Goal: Task Accomplishment & Management: Use online tool/utility

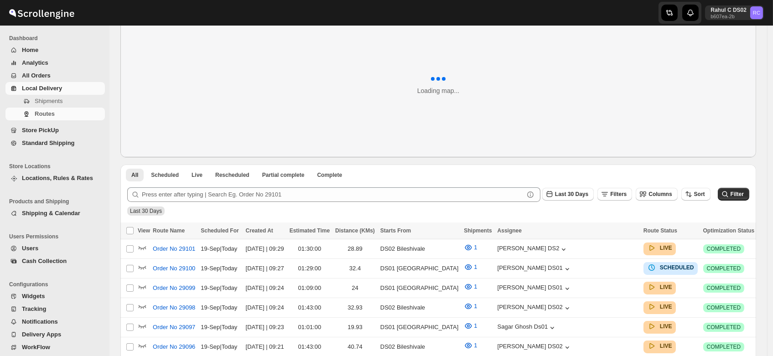
scroll to position [49, 0]
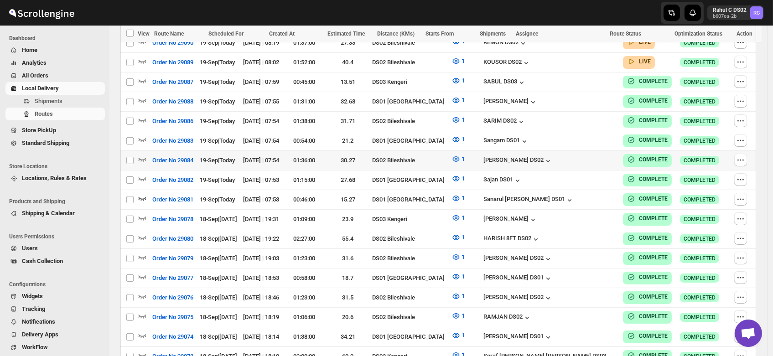
scroll to position [494, 0]
click at [140, 155] on icon "button" at bounding box center [142, 159] width 9 height 9
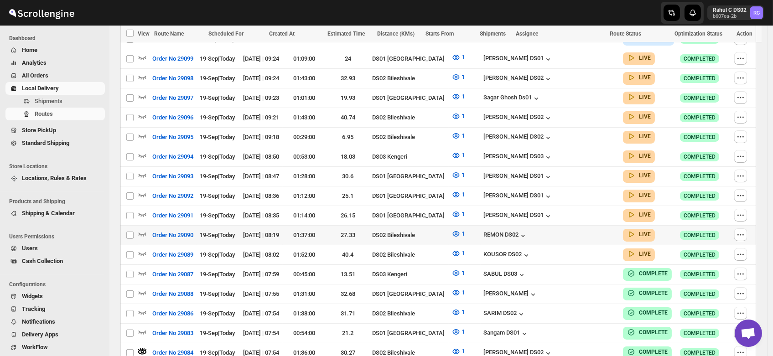
scroll to position [310, 0]
click at [143, 308] on icon "button" at bounding box center [142, 312] width 9 height 9
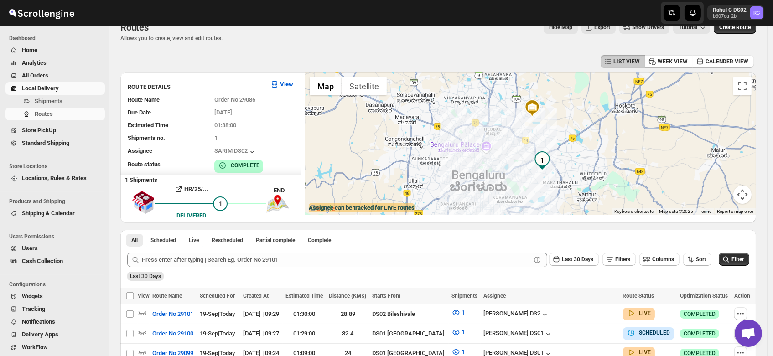
scroll to position [14, 0]
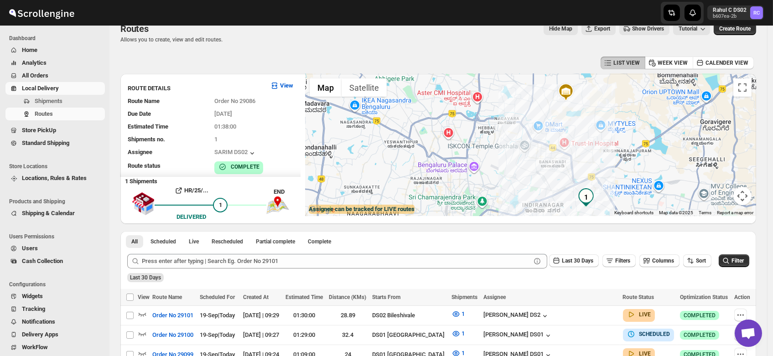
drag, startPoint x: 496, startPoint y: 152, endPoint x: 554, endPoint y: 153, distance: 58.4
click at [554, 153] on div at bounding box center [530, 145] width 451 height 142
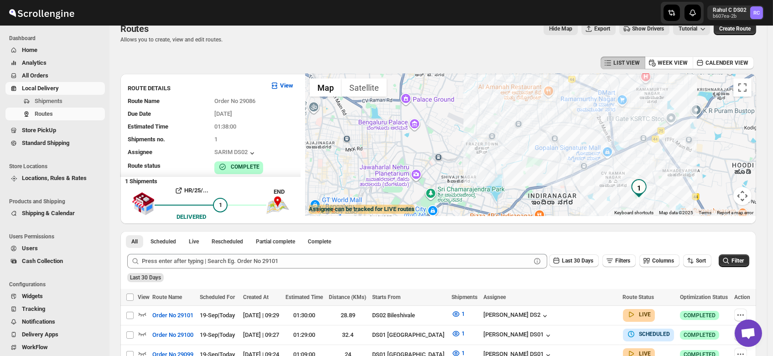
drag, startPoint x: 543, startPoint y: 138, endPoint x: 529, endPoint y: 68, distance: 71.0
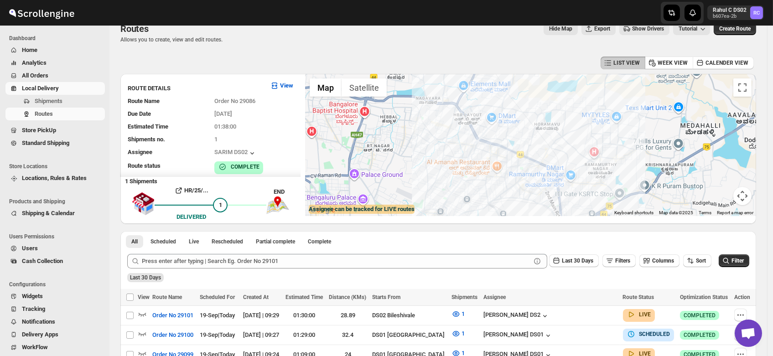
drag, startPoint x: 610, startPoint y: 110, endPoint x: 592, endPoint y: 201, distance: 92.6
click at [592, 201] on div at bounding box center [530, 145] width 451 height 142
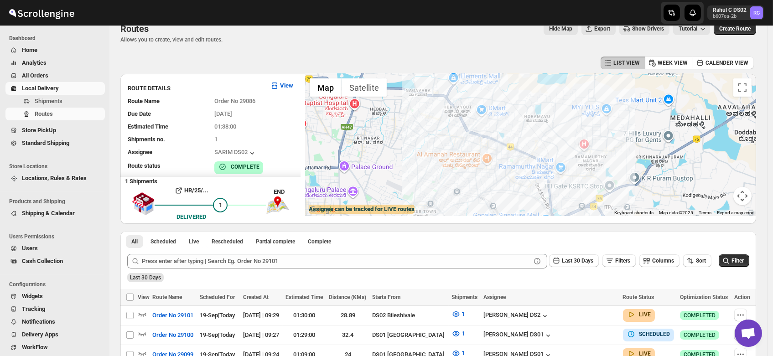
drag, startPoint x: 559, startPoint y: 137, endPoint x: 549, endPoint y: 129, distance: 12.4
click at [549, 129] on div at bounding box center [530, 145] width 451 height 142
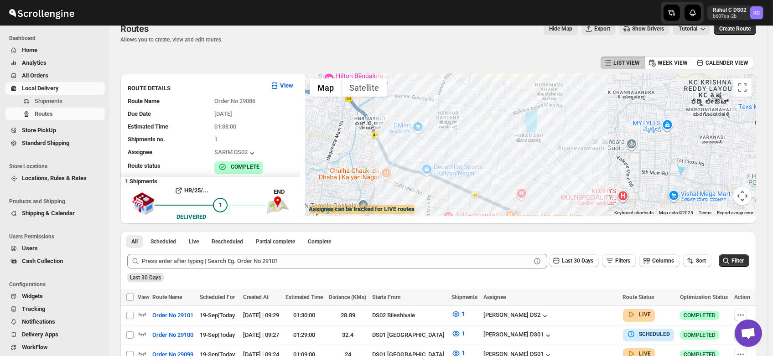
drag, startPoint x: 583, startPoint y: 143, endPoint x: 584, endPoint y: 175, distance: 32.4
click at [584, 175] on div at bounding box center [530, 145] width 451 height 142
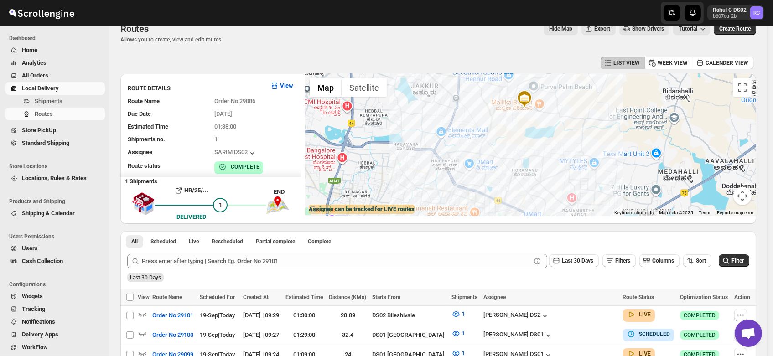
drag, startPoint x: 595, startPoint y: 148, endPoint x: 564, endPoint y: 166, distance: 36.3
click at [564, 166] on div at bounding box center [530, 145] width 451 height 142
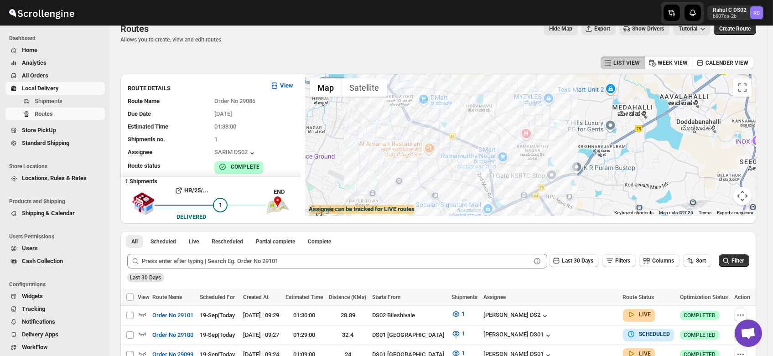
drag, startPoint x: 591, startPoint y: 155, endPoint x: 547, endPoint y: 91, distance: 77.8
click at [547, 91] on div at bounding box center [530, 145] width 451 height 142
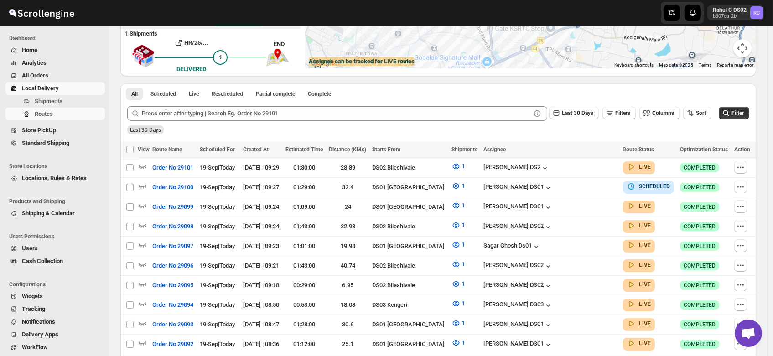
scroll to position [0, 0]
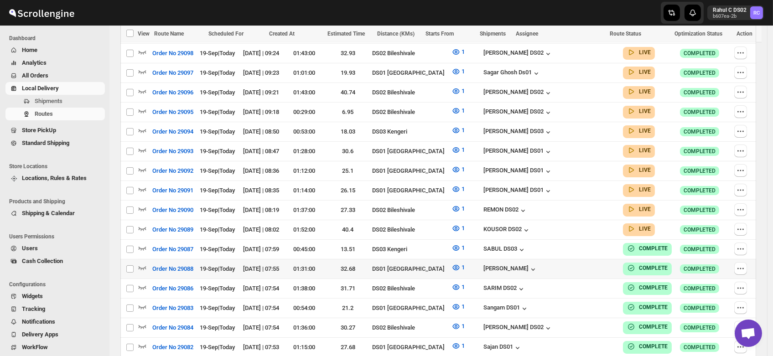
scroll to position [332, 0]
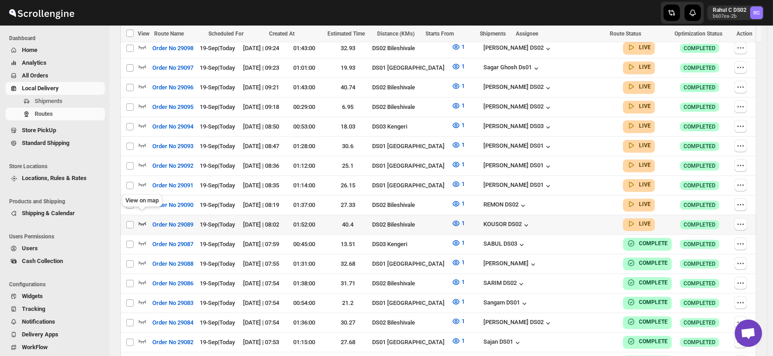
click at [141, 219] on icon "button" at bounding box center [142, 223] width 9 height 9
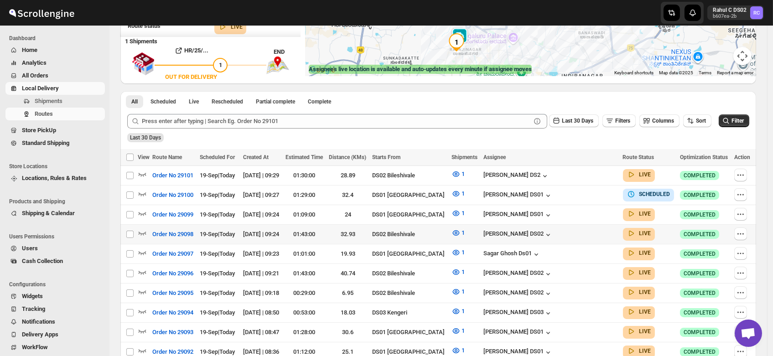
scroll to position [154, 0]
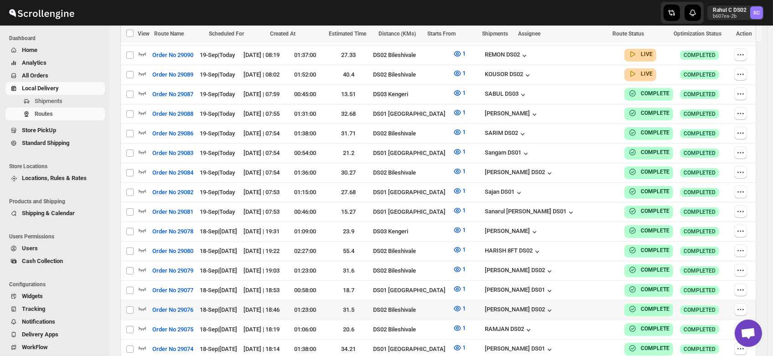
scroll to position [484, 0]
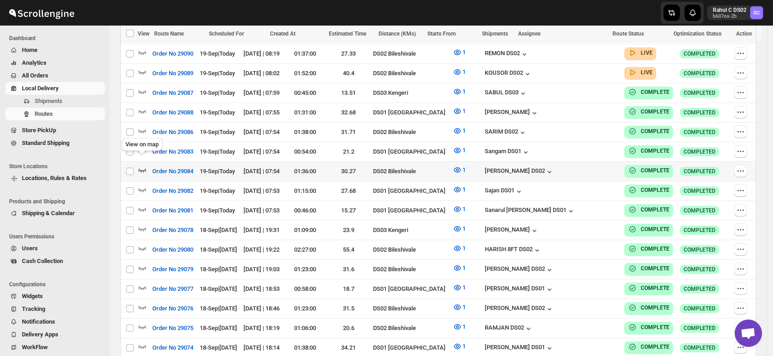
click at [140, 166] on icon "button" at bounding box center [142, 170] width 9 height 9
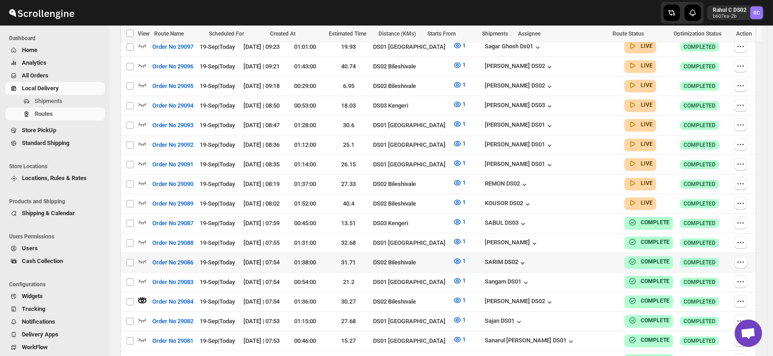
scroll to position [347, 0]
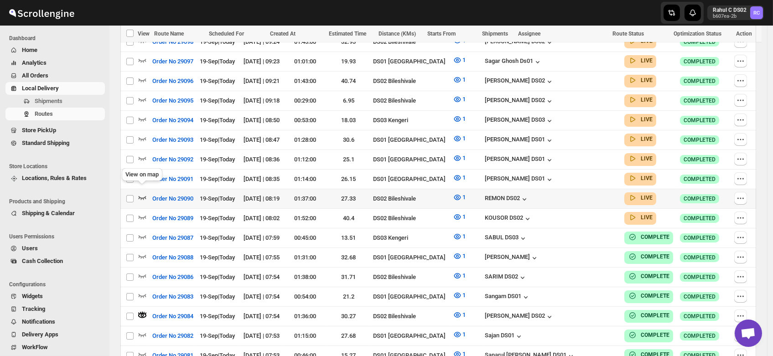
click at [141, 193] on icon "button" at bounding box center [142, 197] width 9 height 9
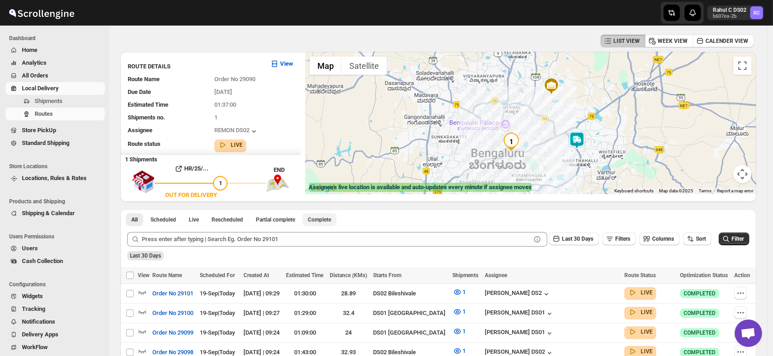
scroll to position [36, 0]
click at [580, 143] on img at bounding box center [577, 140] width 18 height 18
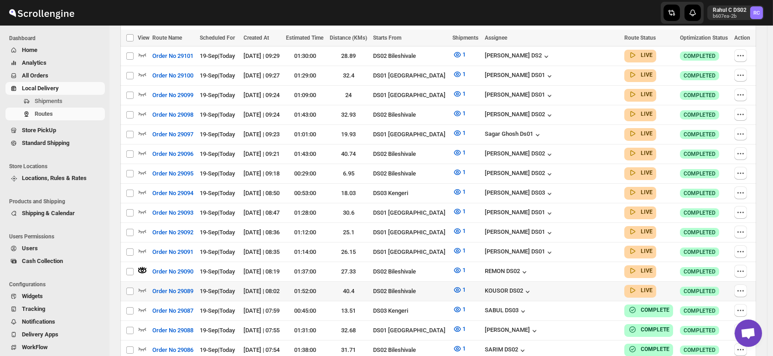
scroll to position [277, 0]
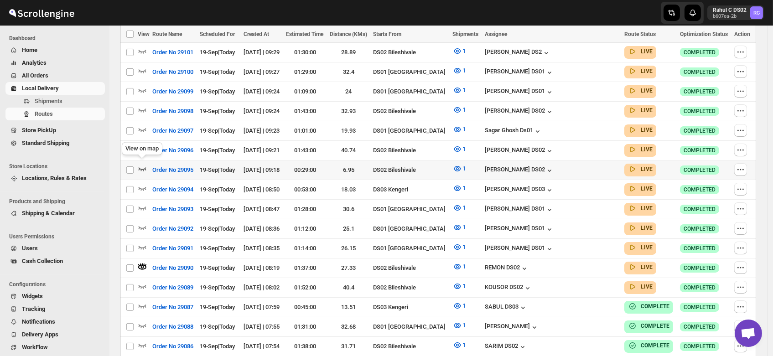
click at [144, 164] on icon "button" at bounding box center [142, 168] width 9 height 9
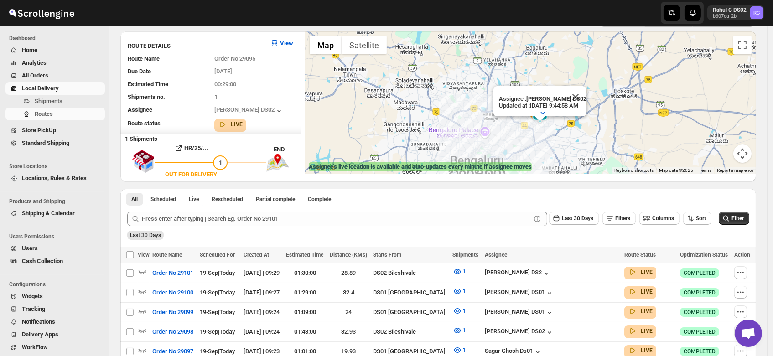
scroll to position [0, 0]
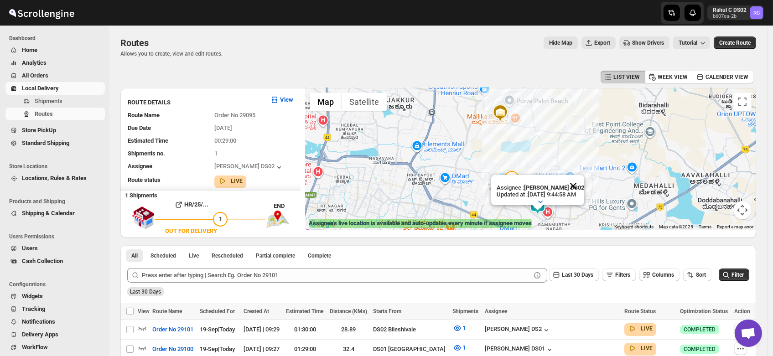
click at [584, 175] on button "Close" at bounding box center [573, 186] width 22 height 22
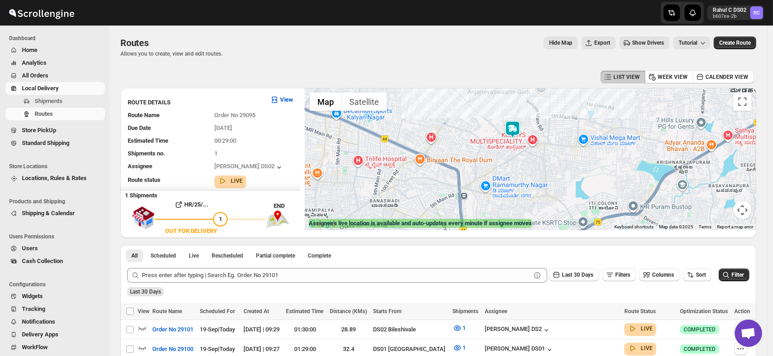
drag, startPoint x: 573, startPoint y: 202, endPoint x: 571, endPoint y: 112, distance: 90.3
click at [571, 112] on div at bounding box center [530, 159] width 451 height 142
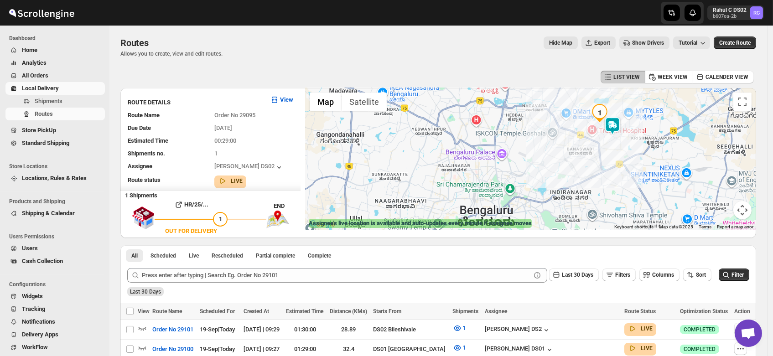
drag, startPoint x: 528, startPoint y: 171, endPoint x: 596, endPoint y: 150, distance: 71.8
click at [596, 150] on div at bounding box center [530, 159] width 451 height 142
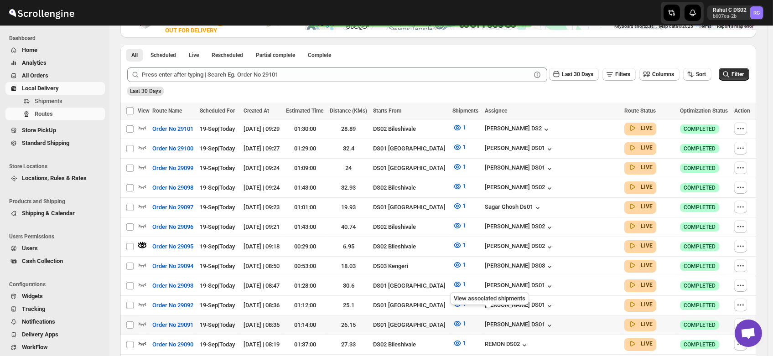
scroll to position [202, 0]
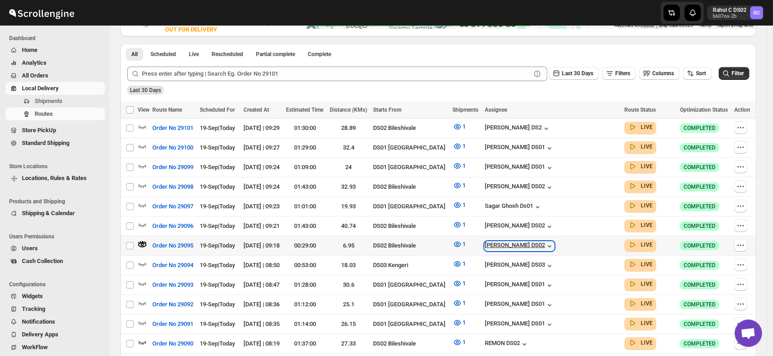
click at [546, 242] on div "[PERSON_NAME] DS02" at bounding box center [519, 246] width 69 height 9
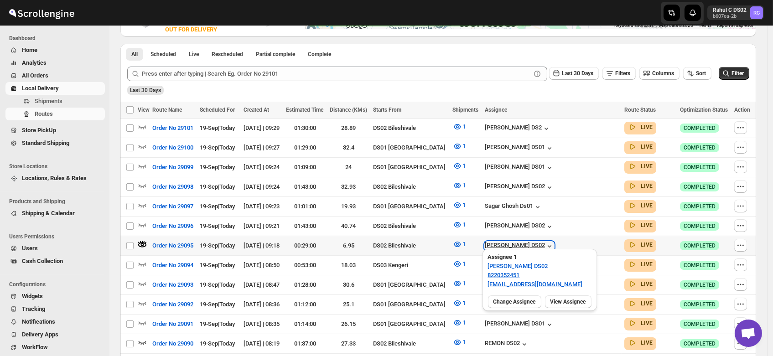
click at [546, 242] on div "[PERSON_NAME] DS02" at bounding box center [519, 246] width 69 height 9
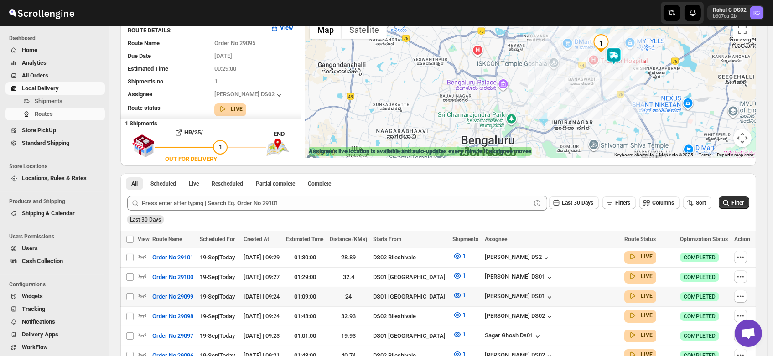
scroll to position [0, 0]
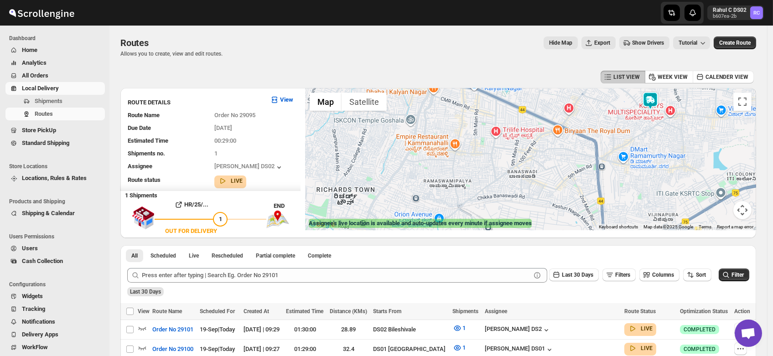
drag, startPoint x: 590, startPoint y: 126, endPoint x: 622, endPoint y: 90, distance: 48.4
click at [622, 90] on div at bounding box center [530, 159] width 451 height 142
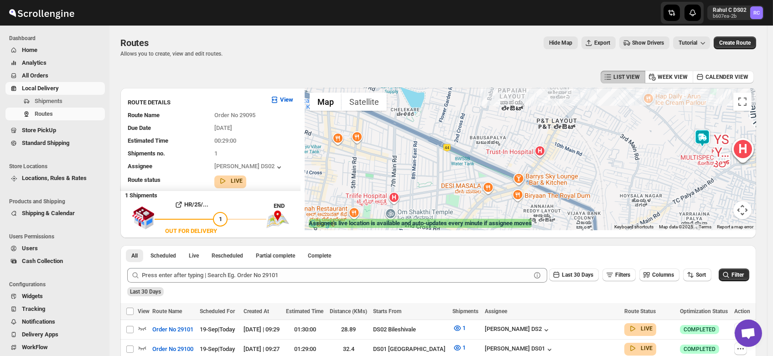
drag, startPoint x: 596, startPoint y: 138, endPoint x: 625, endPoint y: 154, distance: 33.1
click at [625, 154] on div at bounding box center [530, 159] width 451 height 142
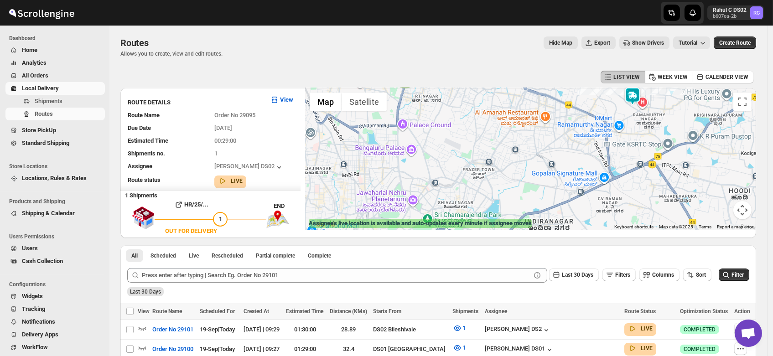
drag, startPoint x: 563, startPoint y: 192, endPoint x: 552, endPoint y: 143, distance: 50.3
click at [552, 143] on div at bounding box center [530, 159] width 451 height 142
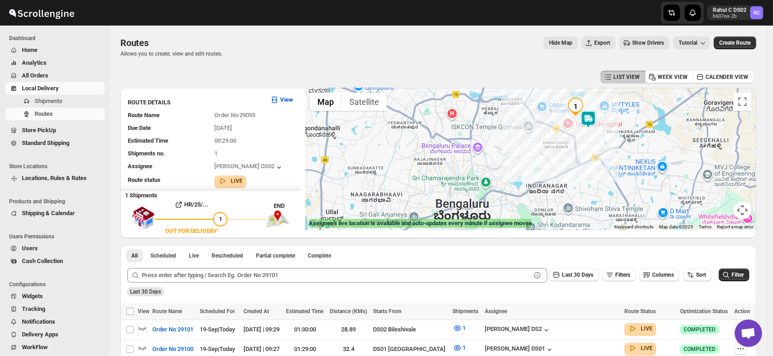
click at [551, 162] on div at bounding box center [530, 159] width 451 height 142
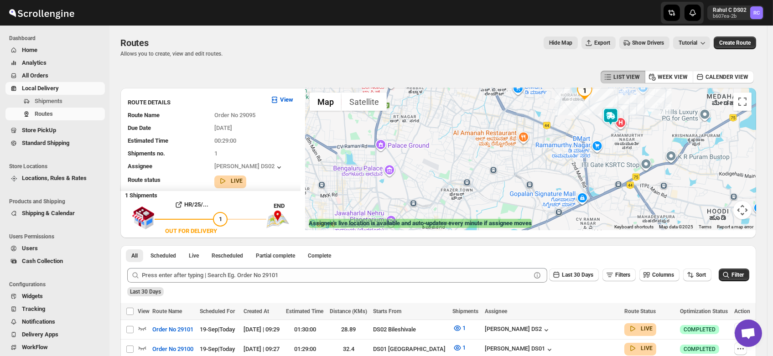
drag, startPoint x: 620, startPoint y: 131, endPoint x: 617, endPoint y: 154, distance: 23.5
click at [617, 154] on div at bounding box center [530, 159] width 451 height 142
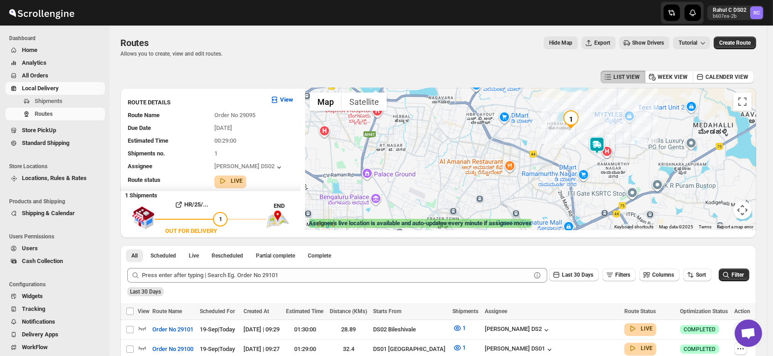
drag, startPoint x: 597, startPoint y: 124, endPoint x: 582, endPoint y: 155, distance: 35.1
click at [582, 155] on div at bounding box center [530, 159] width 451 height 142
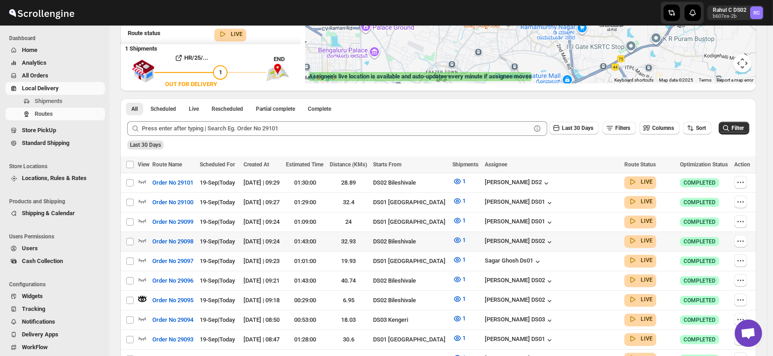
scroll to position [150, 0]
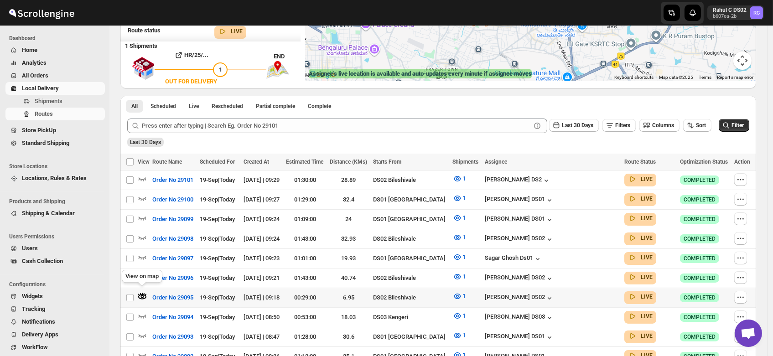
click at [142, 295] on icon "button" at bounding box center [142, 296] width 3 height 3
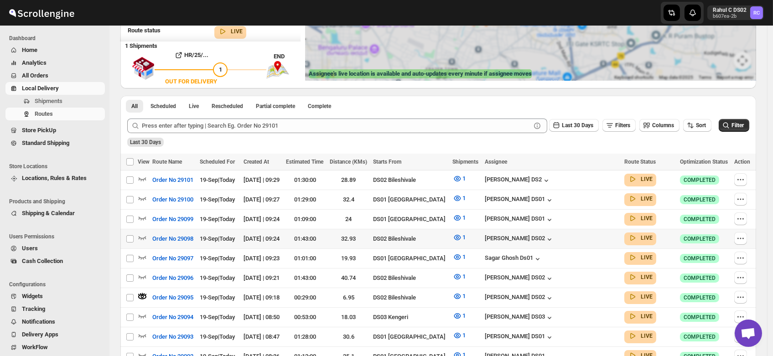
scroll to position [0, 0]
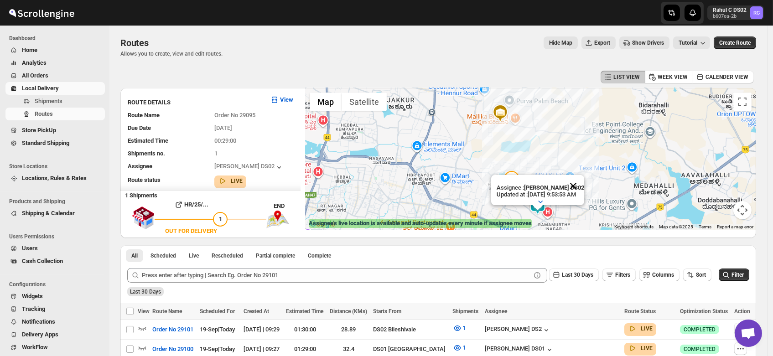
click at [584, 176] on button "Close" at bounding box center [573, 186] width 22 height 22
click at [540, 201] on img at bounding box center [537, 206] width 18 height 18
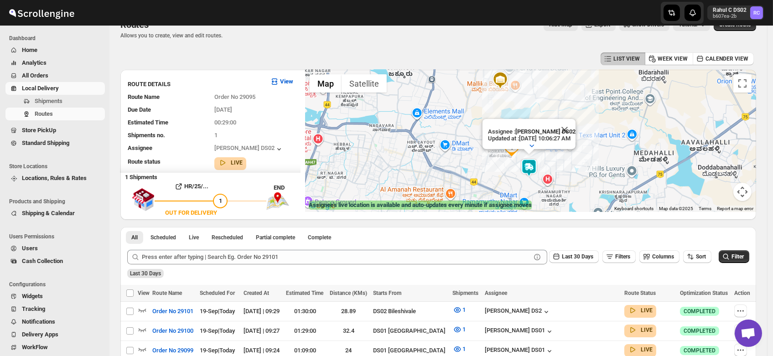
scroll to position [8, 0]
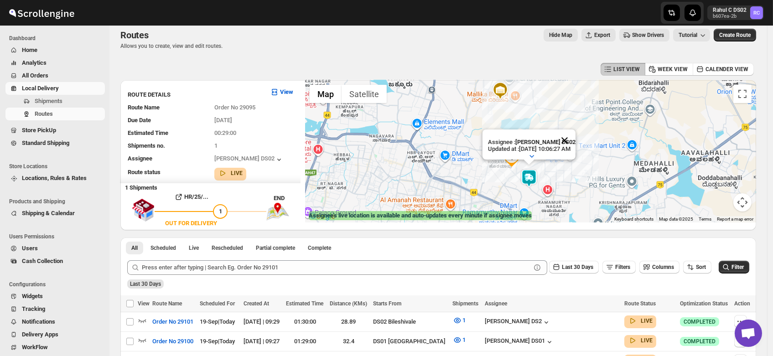
click at [575, 132] on button "Close" at bounding box center [565, 140] width 22 height 22
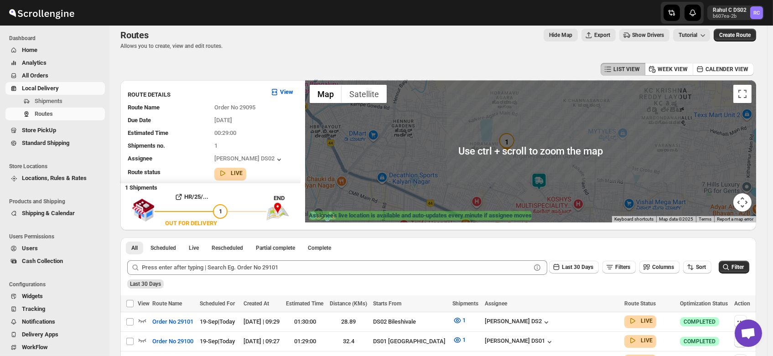
scroll to position [2, 0]
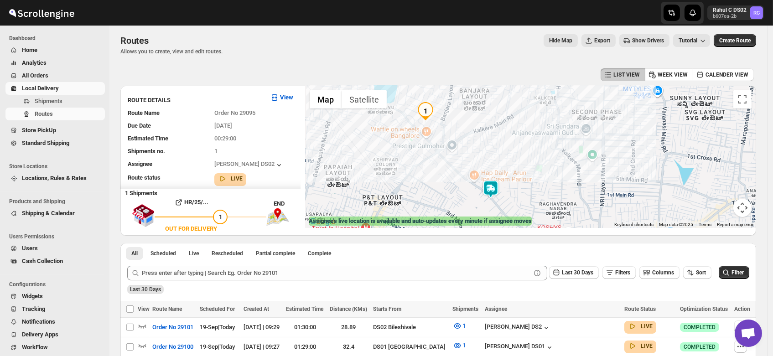
drag, startPoint x: 520, startPoint y: 182, endPoint x: 448, endPoint y: 171, distance: 72.9
click at [448, 171] on div at bounding box center [530, 157] width 451 height 142
click at [441, 145] on img at bounding box center [440, 145] width 18 height 18
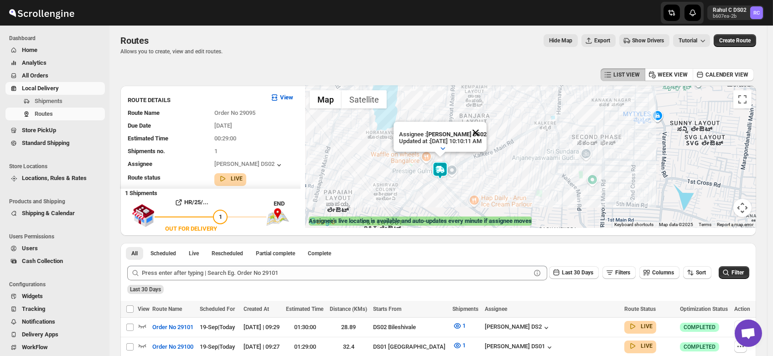
click at [485, 123] on button "Close" at bounding box center [476, 133] width 22 height 22
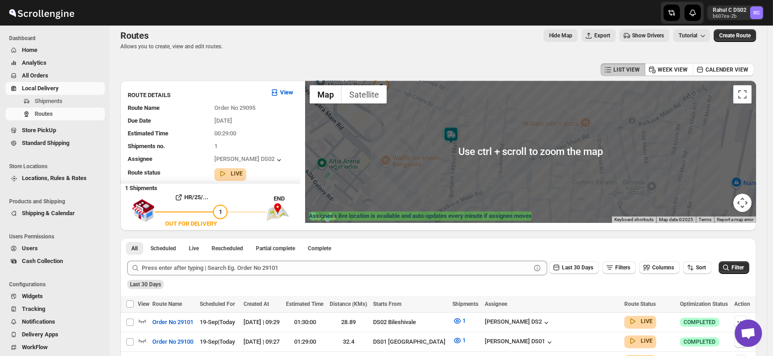
scroll to position [10, 0]
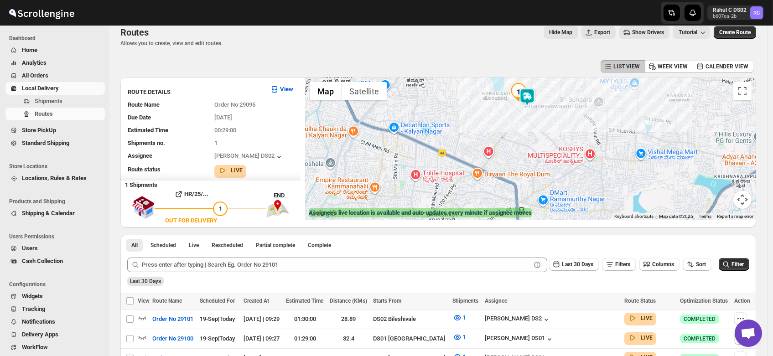
drag, startPoint x: 433, startPoint y: 188, endPoint x: 527, endPoint y: 123, distance: 114.1
click at [527, 123] on div at bounding box center [530, 149] width 451 height 142
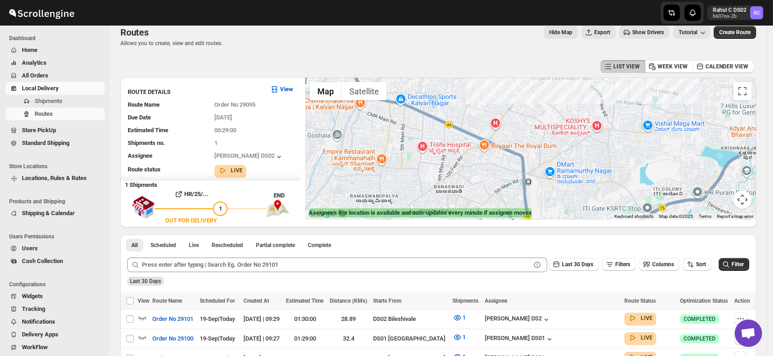
drag, startPoint x: 517, startPoint y: 157, endPoint x: 524, endPoint y: 129, distance: 28.6
click at [524, 129] on div at bounding box center [530, 149] width 451 height 142
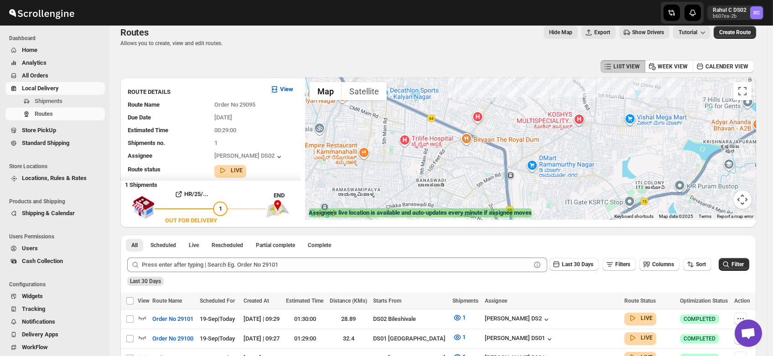
drag, startPoint x: 510, startPoint y: 136, endPoint x: 492, endPoint y: 129, distance: 20.1
click at [492, 129] on div at bounding box center [530, 149] width 451 height 142
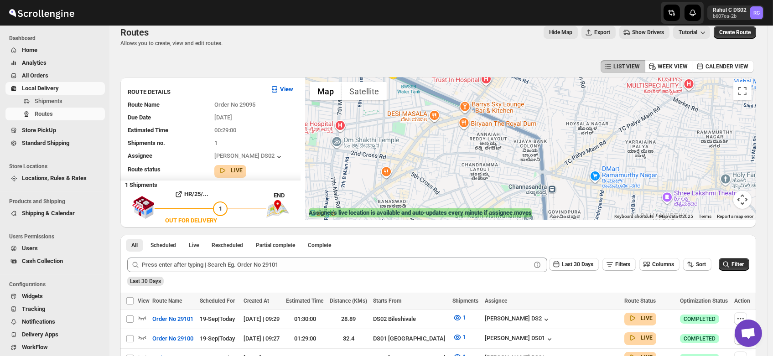
drag, startPoint x: 455, startPoint y: 146, endPoint x: 458, endPoint y: 164, distance: 18.5
click at [458, 164] on div at bounding box center [530, 149] width 451 height 142
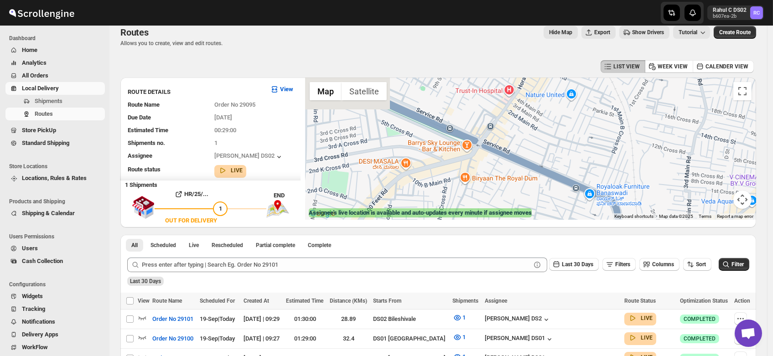
drag, startPoint x: 467, startPoint y: 156, endPoint x: 460, endPoint y: 232, distance: 75.6
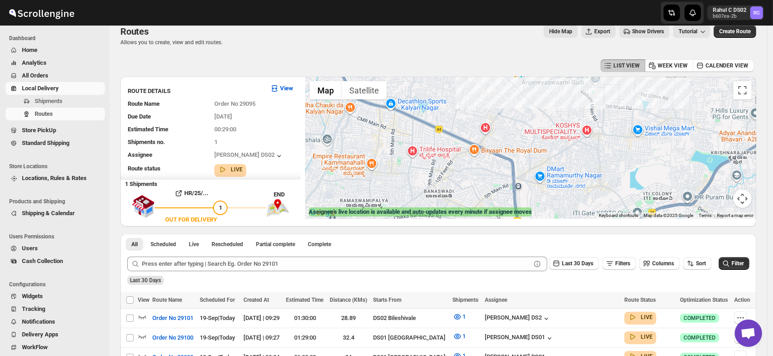
drag, startPoint x: 498, startPoint y: 192, endPoint x: 489, endPoint y: 171, distance: 22.9
click at [489, 171] on div at bounding box center [530, 148] width 451 height 142
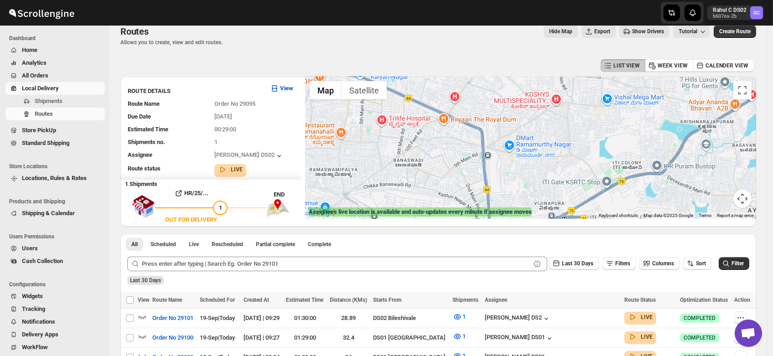
drag, startPoint x: 548, startPoint y: 130, endPoint x: 516, endPoint y: 121, distance: 33.3
click at [516, 121] on div at bounding box center [530, 148] width 451 height 142
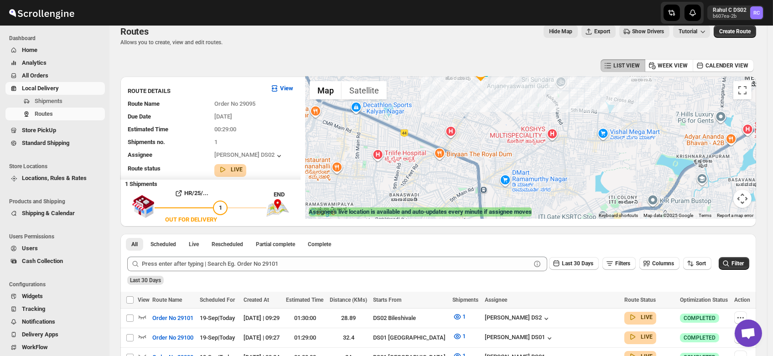
drag, startPoint x: 611, startPoint y: 172, endPoint x: 605, endPoint y: 198, distance: 26.7
click at [605, 198] on div at bounding box center [530, 148] width 451 height 142
